Goal: Find specific page/section: Find specific page/section

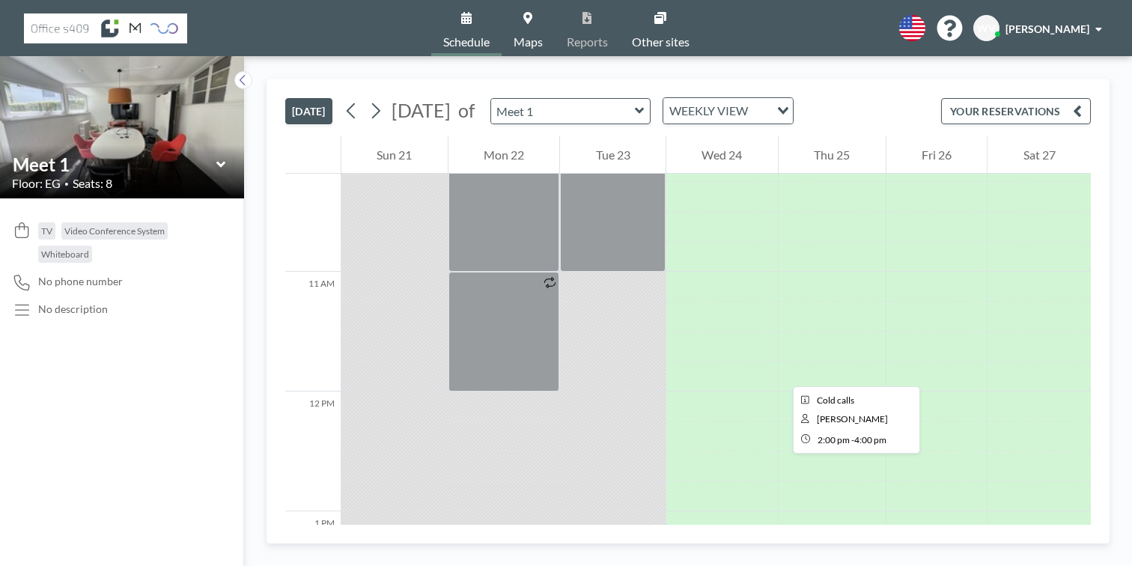
scroll to position [1217, 0]
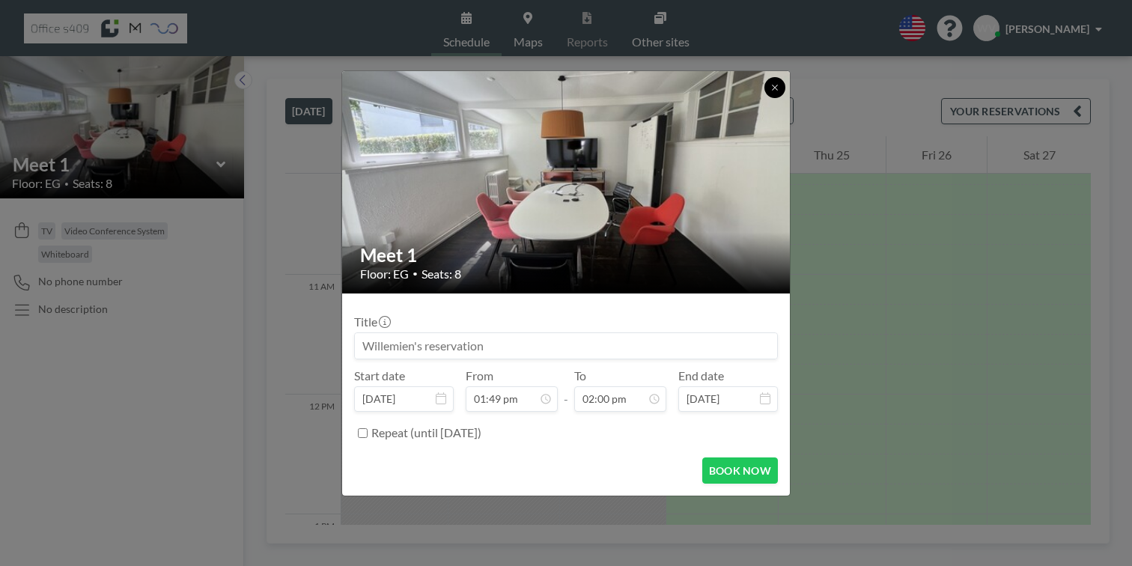
click at [771, 92] on icon at bounding box center [775, 87] width 9 height 9
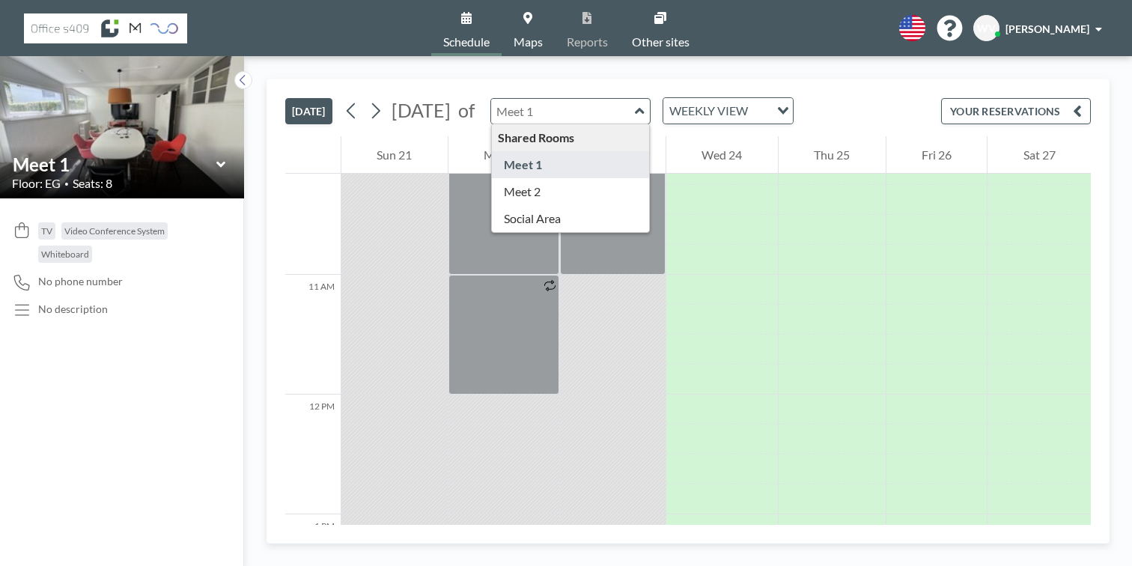
click at [543, 99] on input "text" at bounding box center [563, 111] width 144 height 25
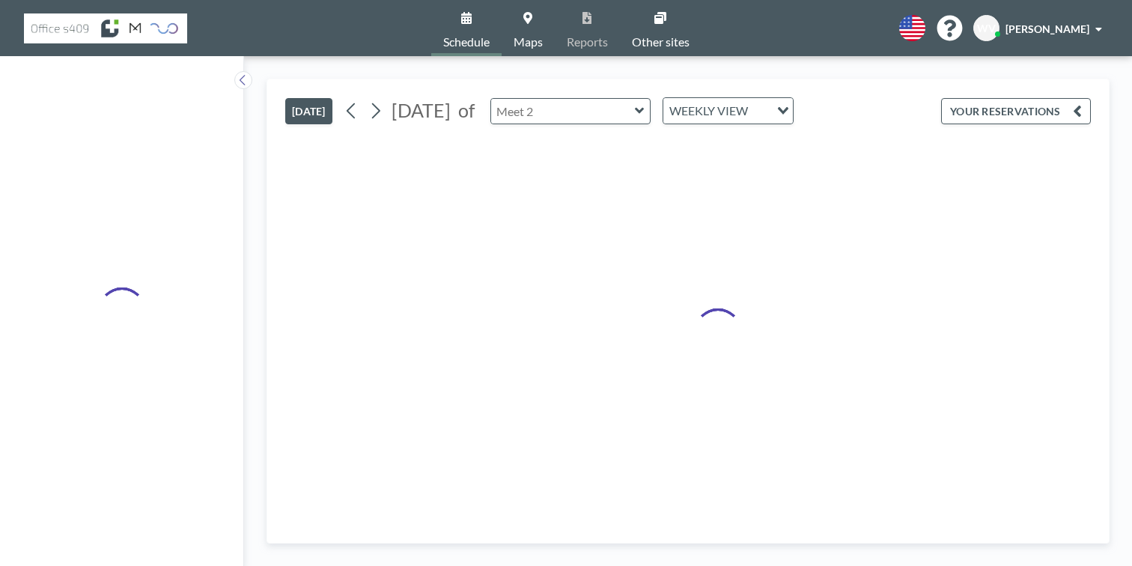
type input "Meet 2"
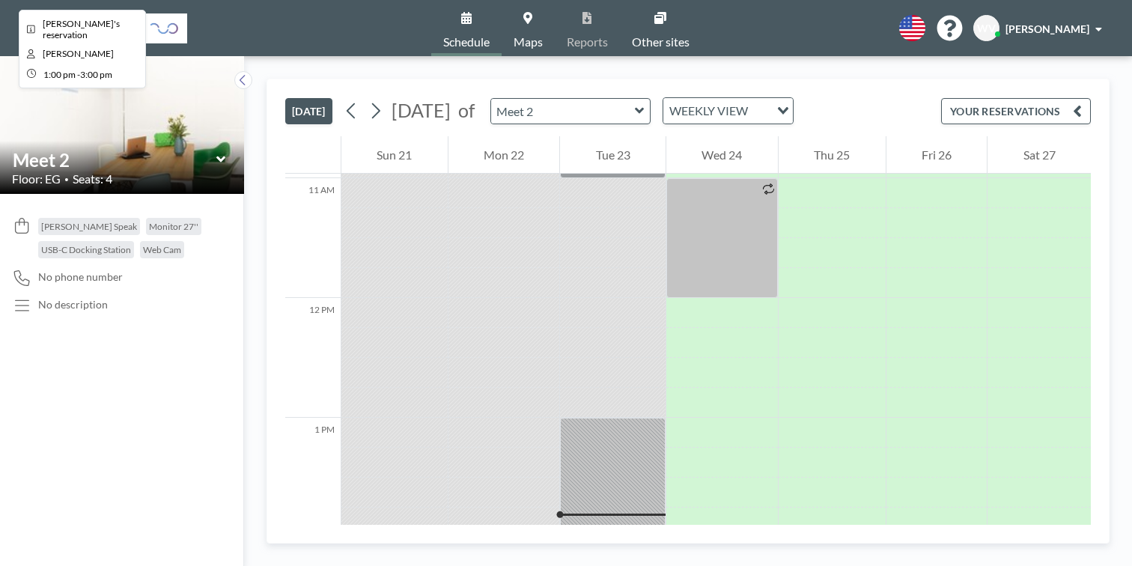
scroll to position [1314, 0]
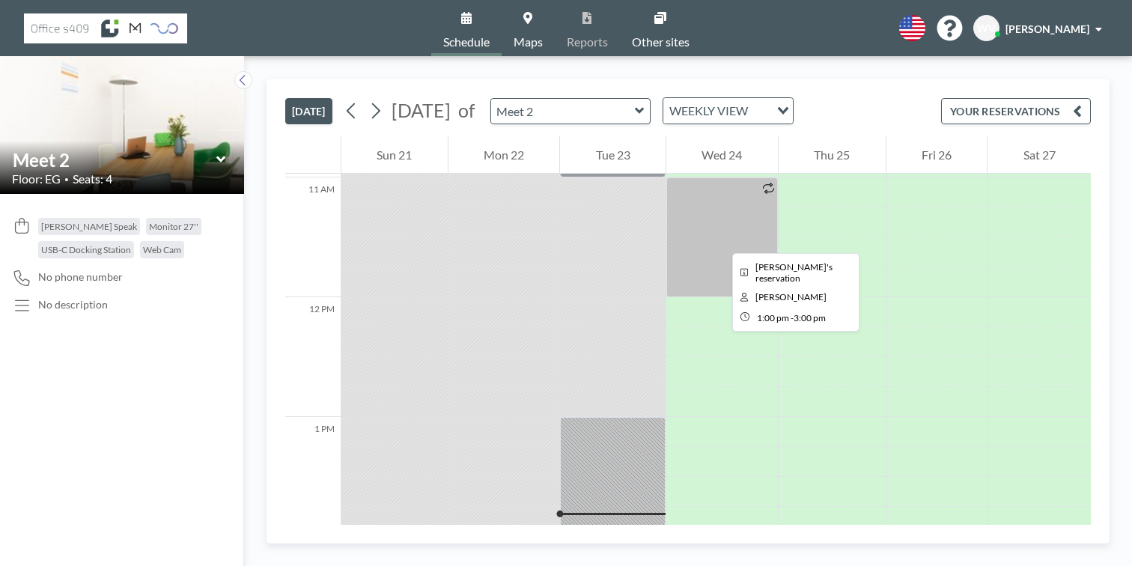
click at [580, 417] on div at bounding box center [613, 537] width 106 height 240
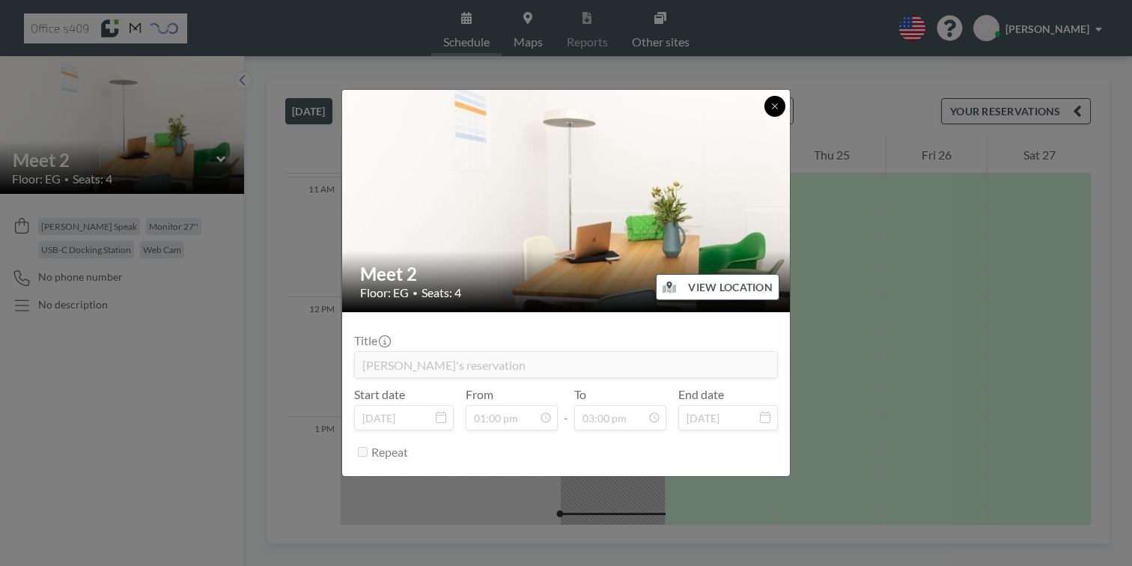
click at [771, 111] on icon at bounding box center [775, 106] width 9 height 9
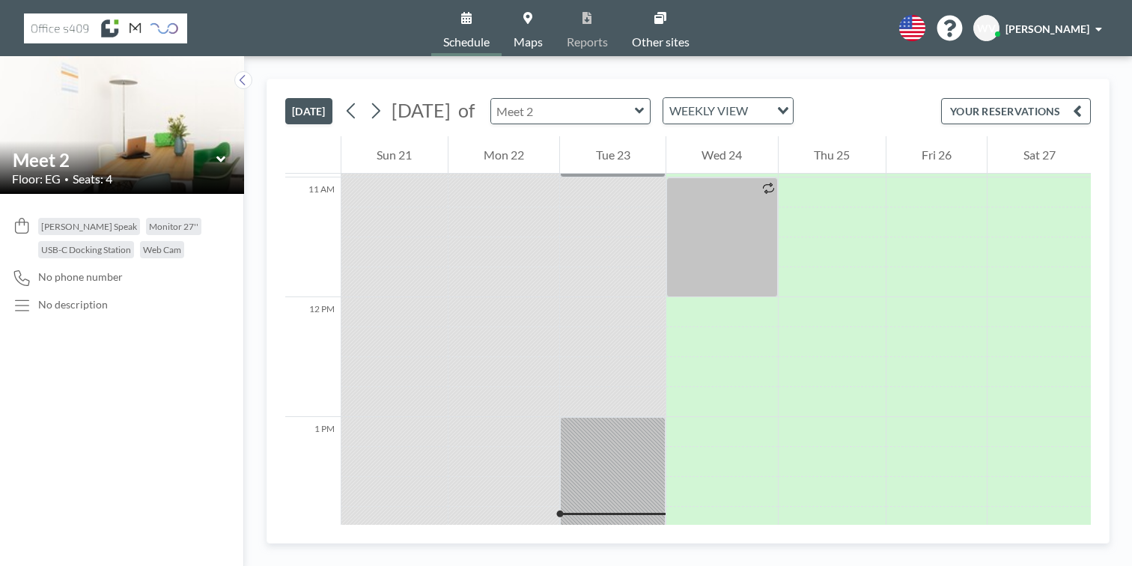
click at [592, 99] on input "text" at bounding box center [563, 111] width 144 height 25
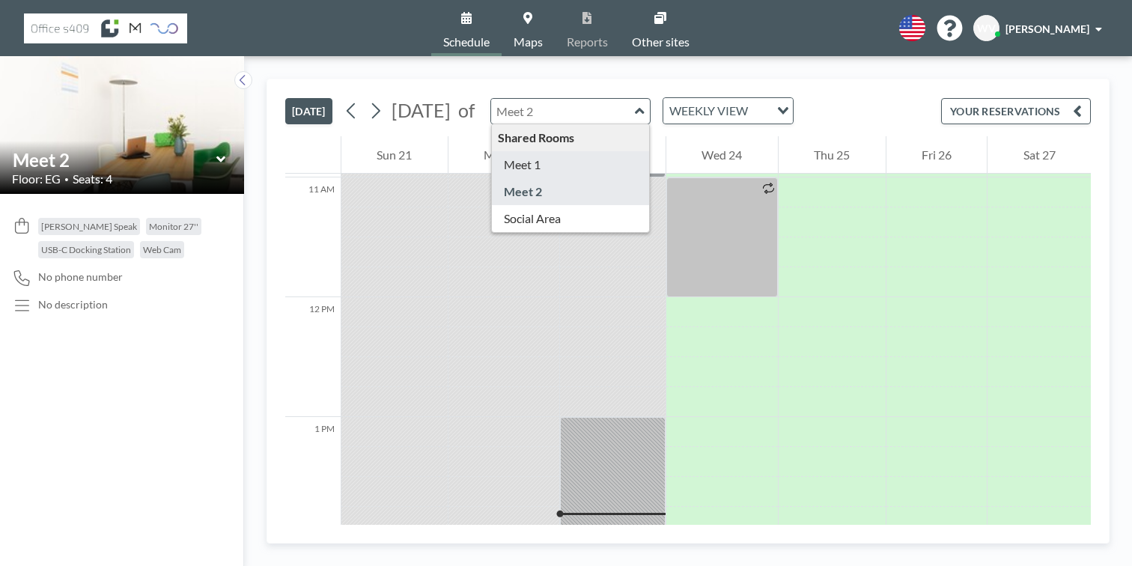
type input "Meet 1"
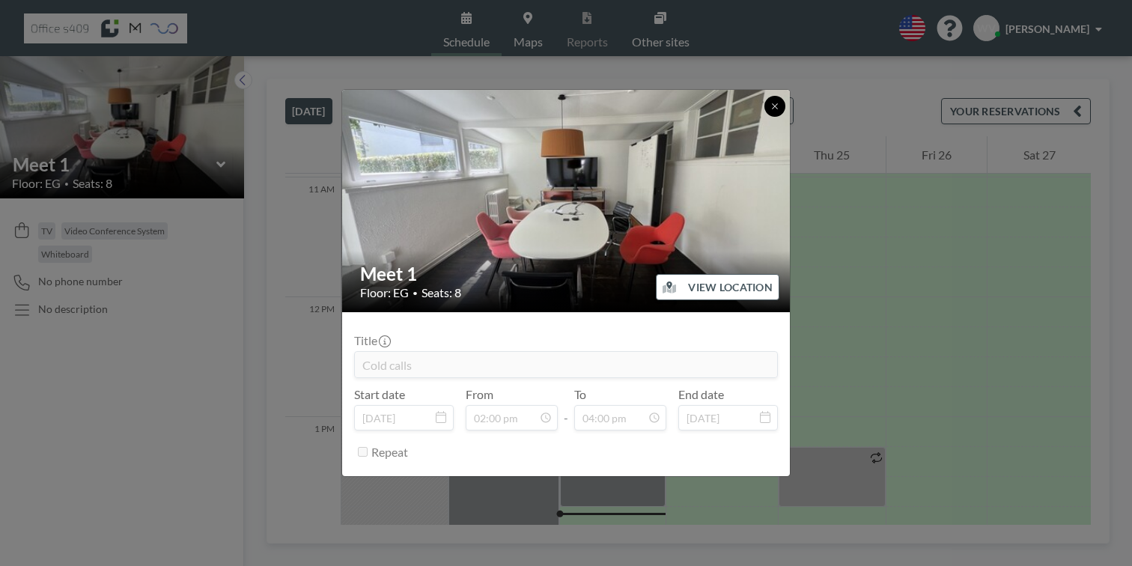
click at [771, 111] on icon at bounding box center [775, 106] width 9 height 9
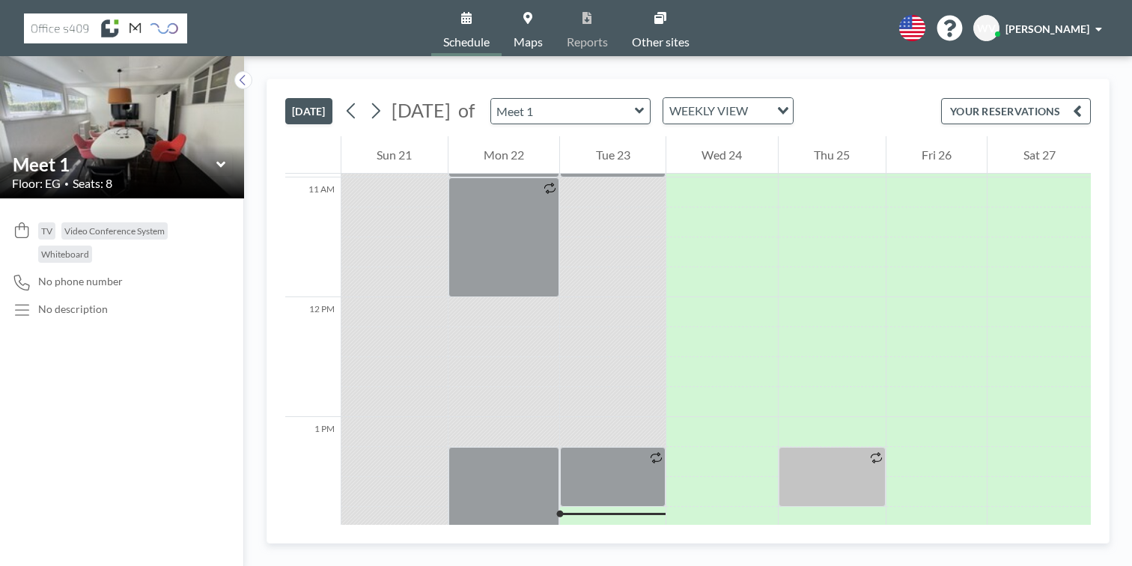
click at [635, 103] on icon at bounding box center [640, 110] width 10 height 15
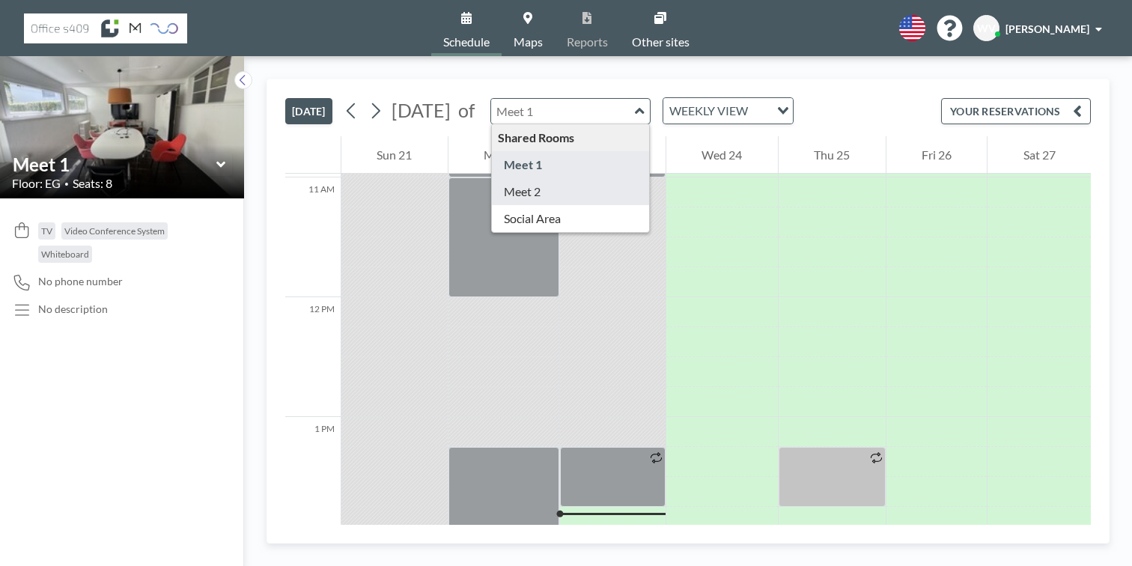
type input "Meet 2"
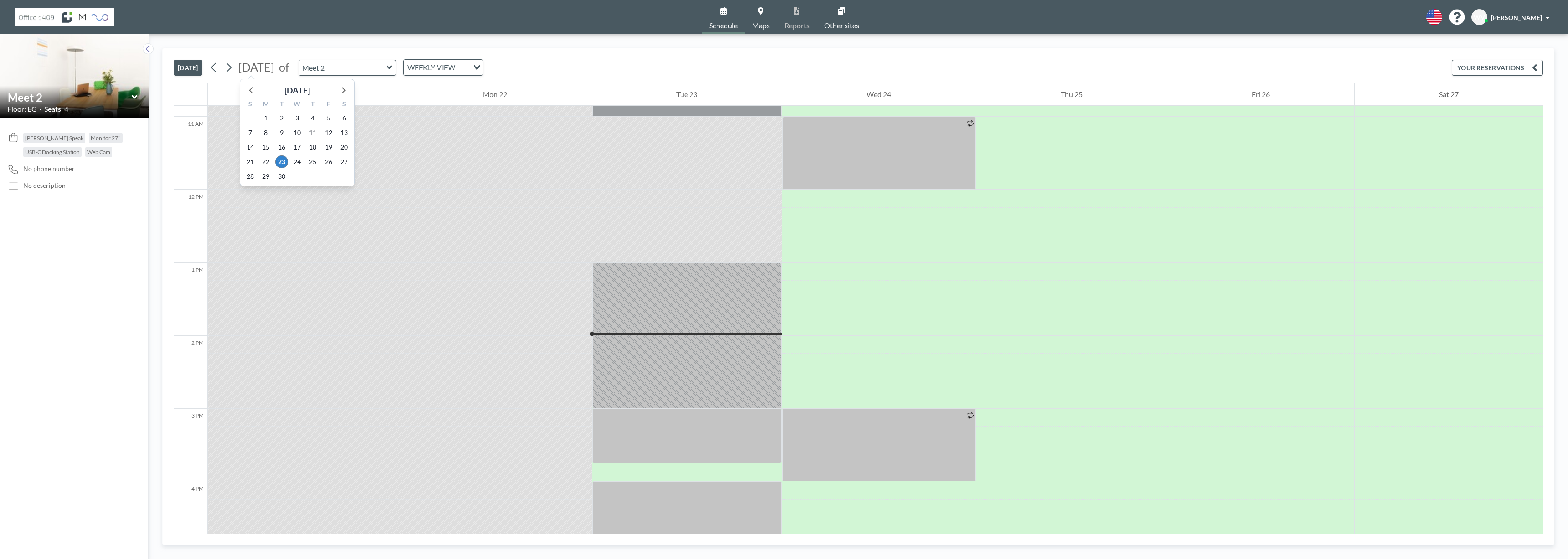
scroll to position [791, 0]
